Goal: Task Accomplishment & Management: Use online tool/utility

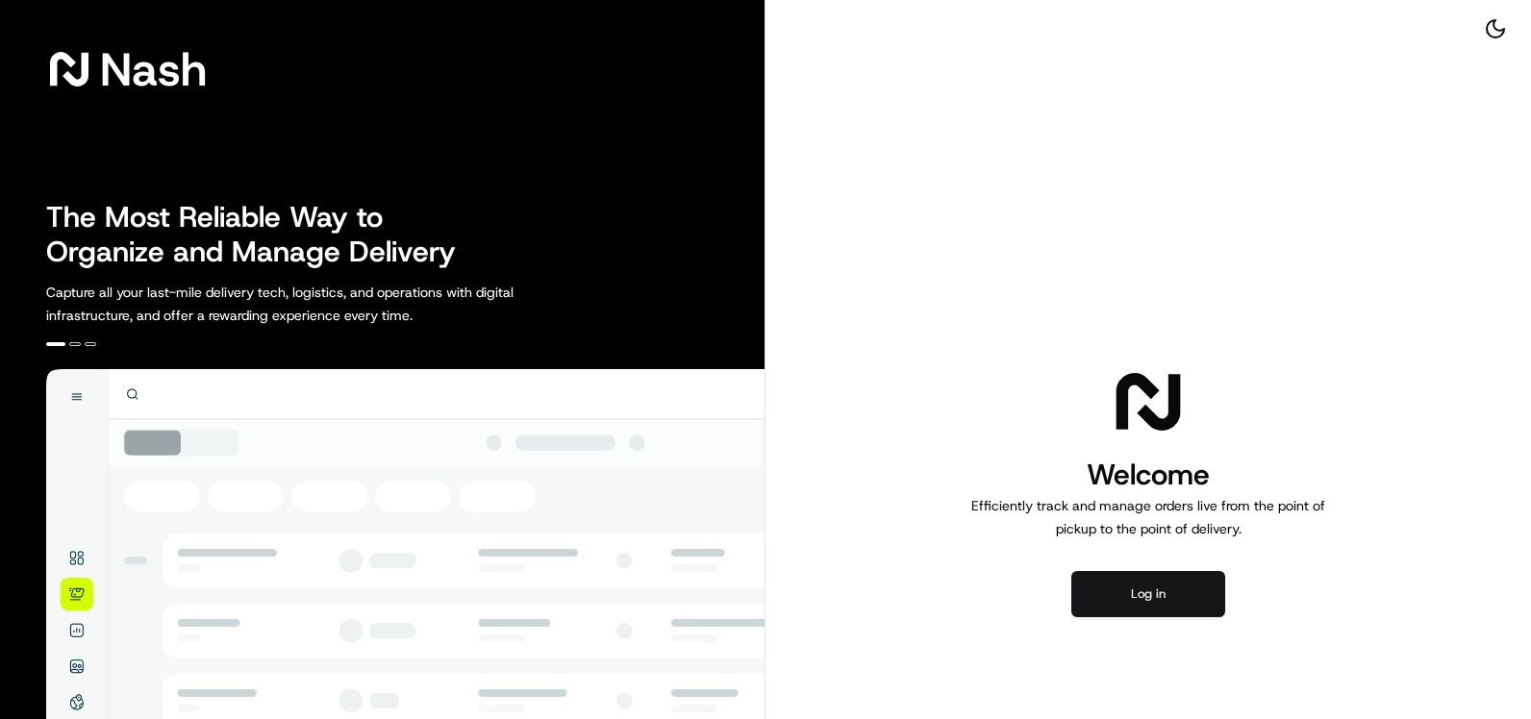
click at [1140, 587] on button "Log in" at bounding box center [1148, 594] width 154 height 46
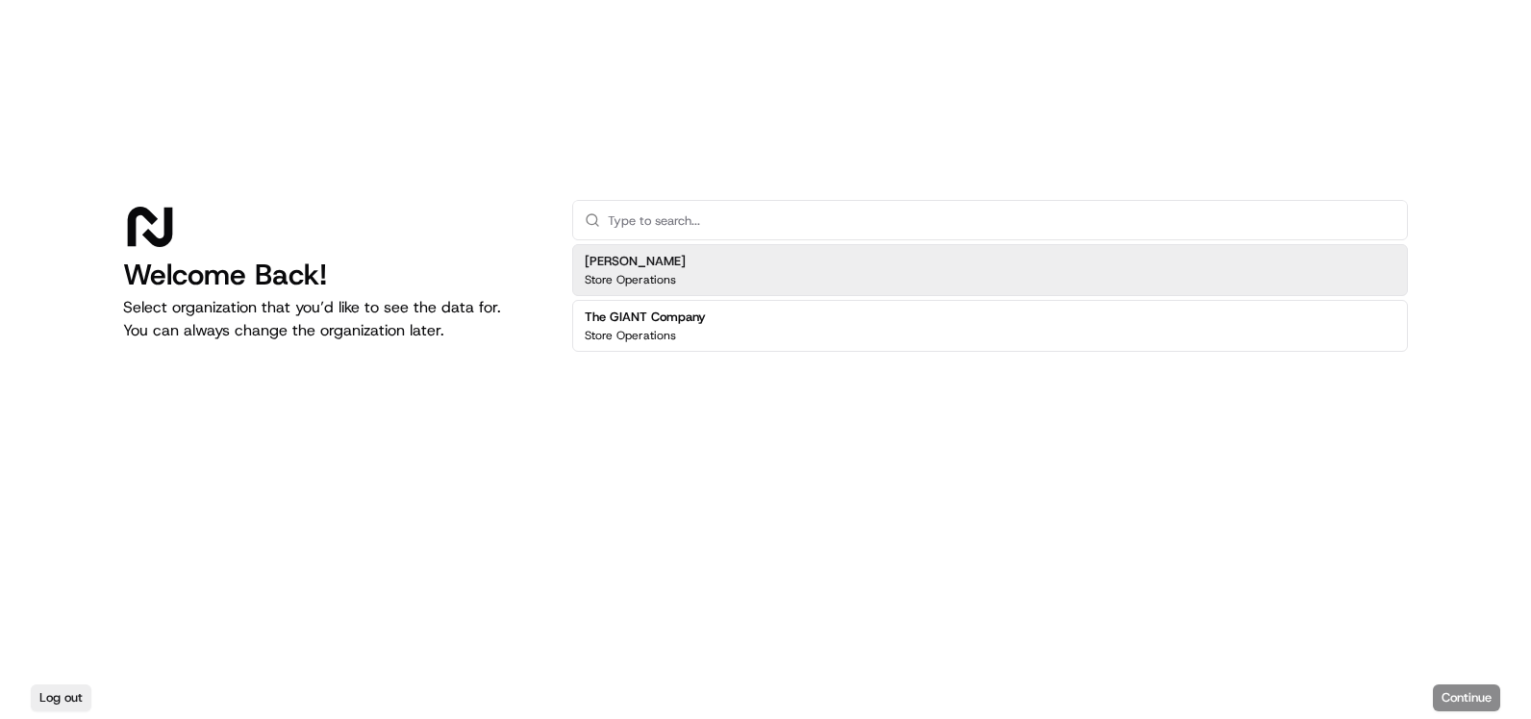
click at [607, 266] on h2 "Martin's" at bounding box center [635, 261] width 101 height 17
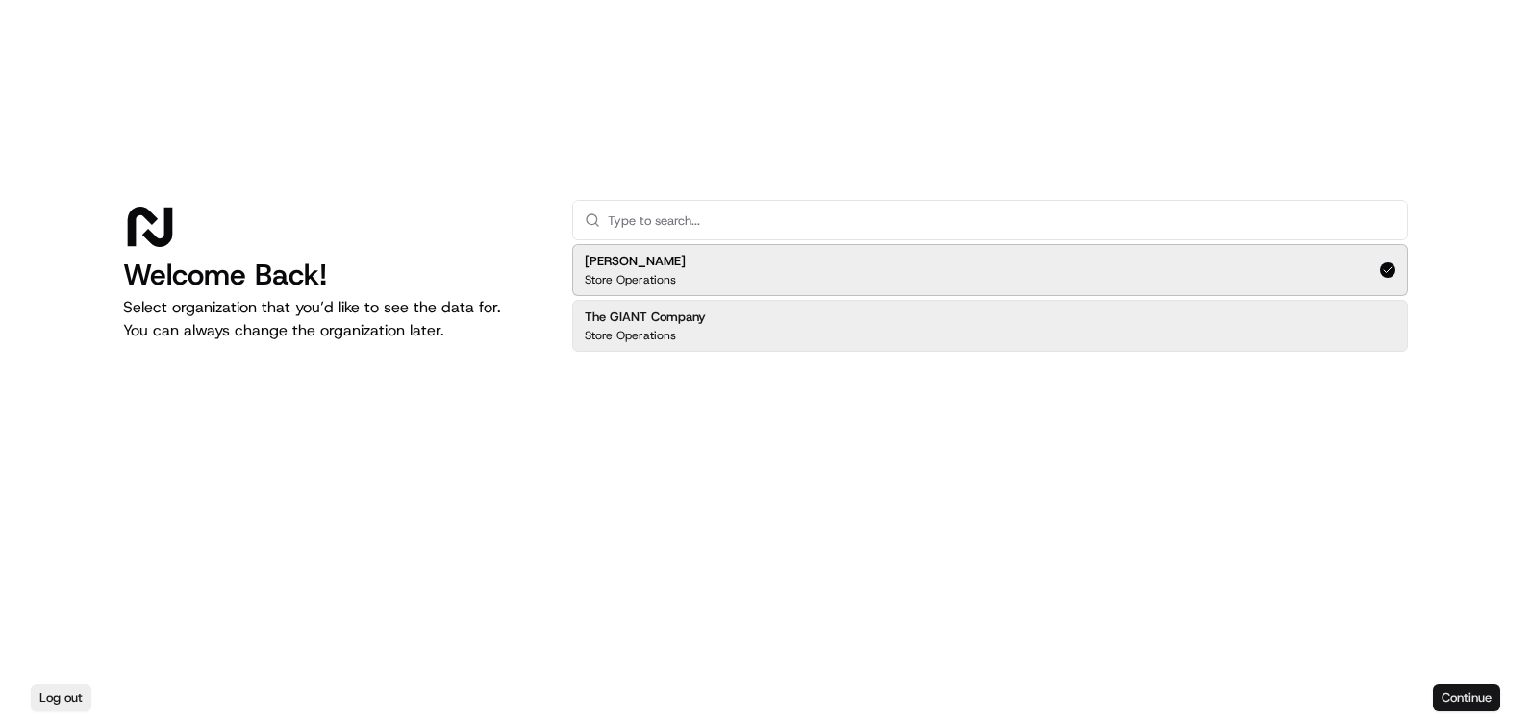
click at [1460, 685] on button "Continue" at bounding box center [1466, 698] width 67 height 27
